Goal: Task Accomplishment & Management: Use online tool/utility

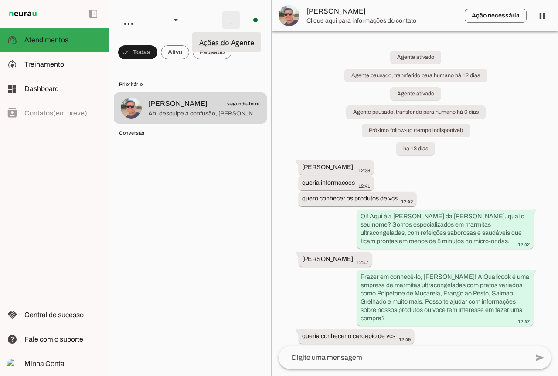
click at [229, 17] on span at bounding box center [231, 20] width 21 height 21
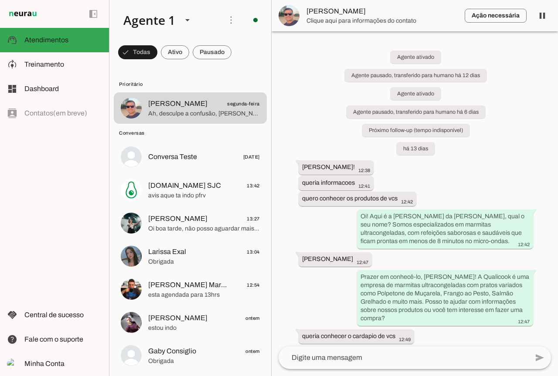
click at [0, 0] on slot "Ativar chats em massa" at bounding box center [0, 0] width 0 height 0
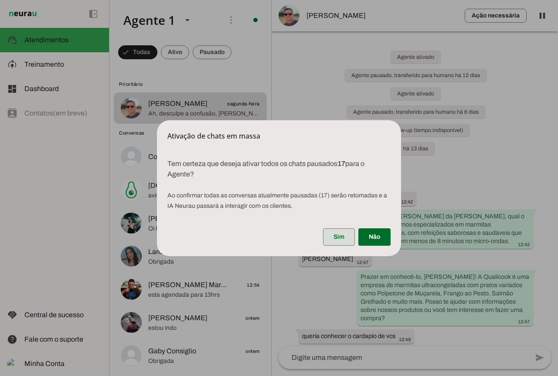
click at [352, 236] on span at bounding box center [339, 237] width 32 height 21
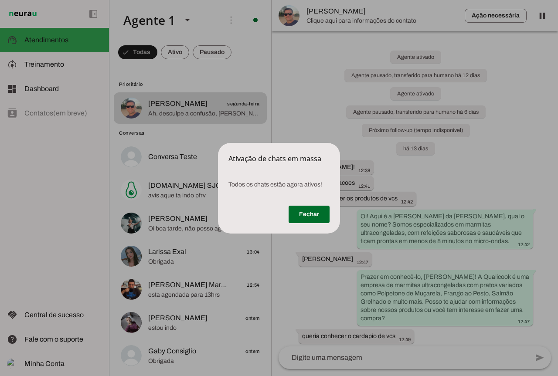
click at [331, 213] on div "Fechar" at bounding box center [279, 216] width 122 height 35
click at [322, 210] on span at bounding box center [309, 214] width 41 height 21
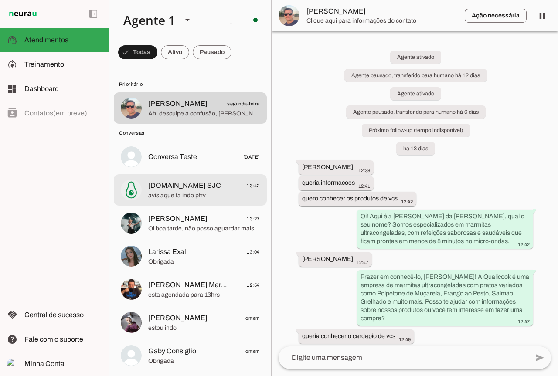
click at [223, 190] on span "[DOMAIN_NAME] SJC 13:42" at bounding box center [204, 186] width 112 height 11
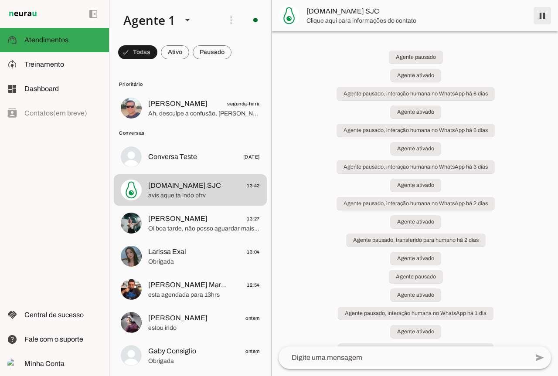
click at [544, 19] on span at bounding box center [542, 15] width 21 height 21
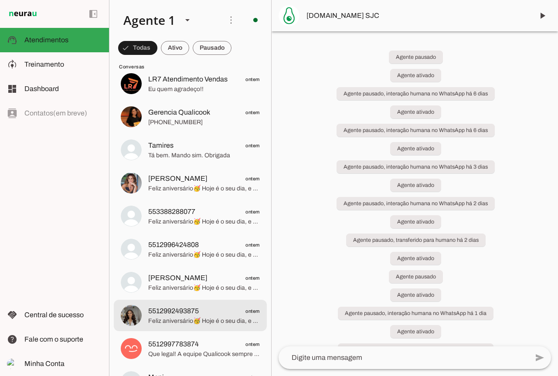
scroll to position [436, 0]
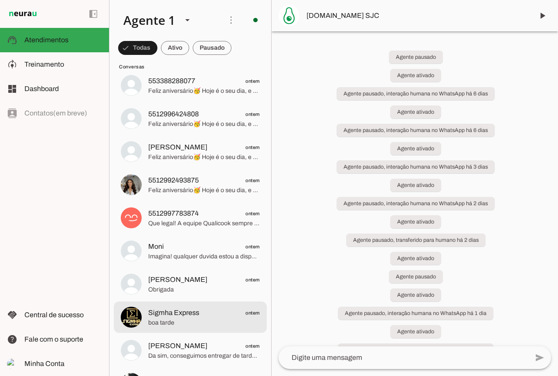
click at [194, 323] on span "boa tarde" at bounding box center [204, 323] width 112 height 9
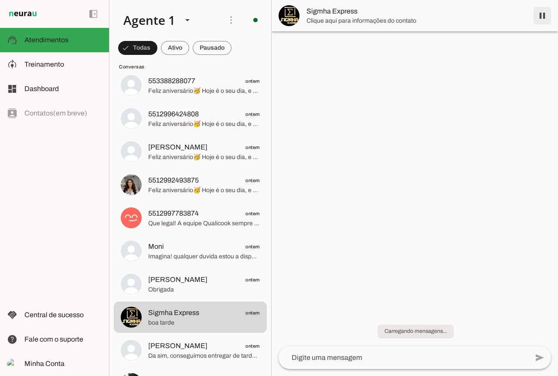
click at [540, 17] on span at bounding box center [542, 15] width 21 height 21
